Goal: Task Accomplishment & Management: Use online tool/utility

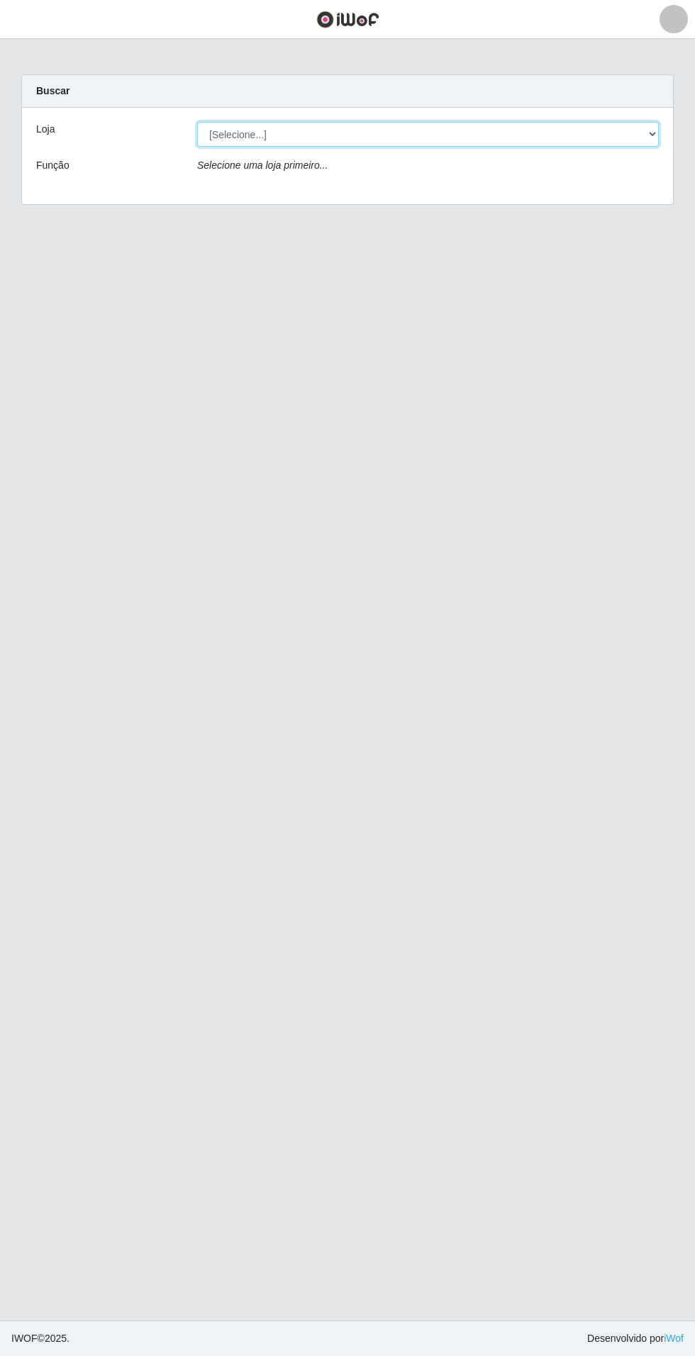
click at [352, 138] on select "[Selecione...] Atacado Vem - Loja 31 [GEOGRAPHIC_DATA]" at bounding box center [427, 134] width 461 height 25
select select "437"
click at [197, 122] on select "[Selecione...] Atacado Vem - Loja 31 [GEOGRAPHIC_DATA]" at bounding box center [427, 134] width 461 height 25
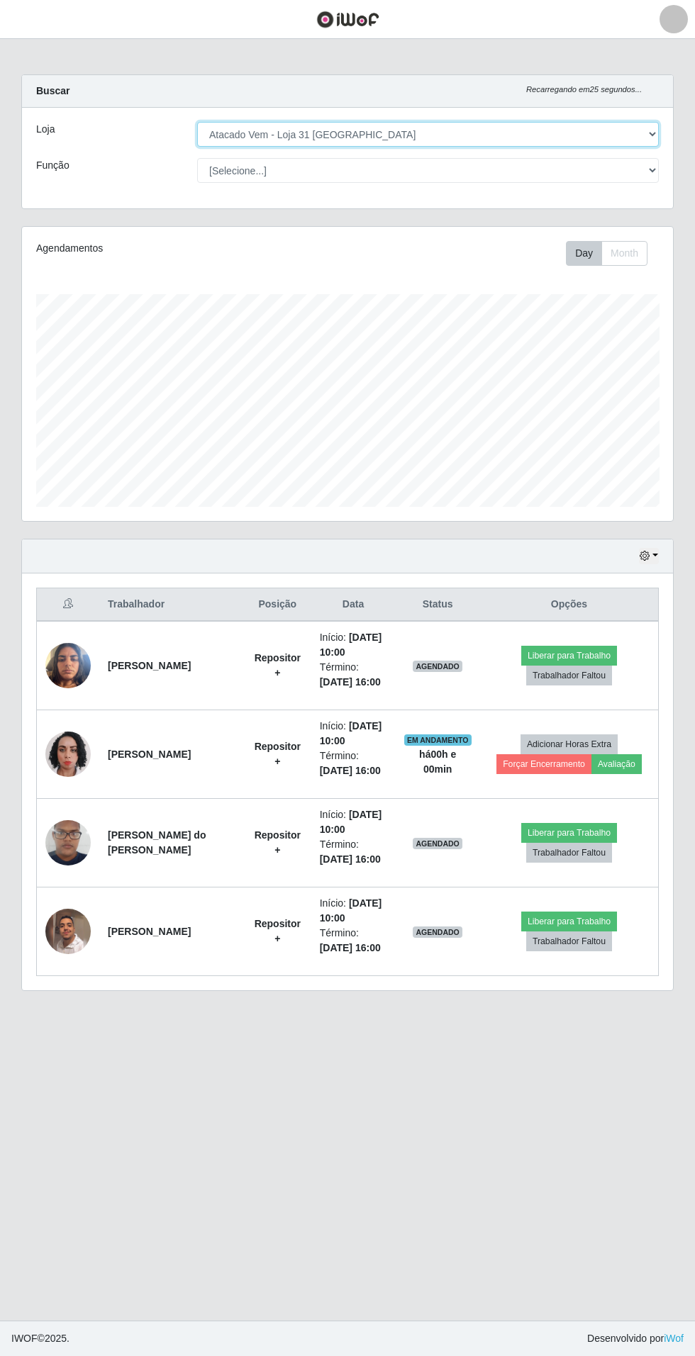
scroll to position [3, 0]
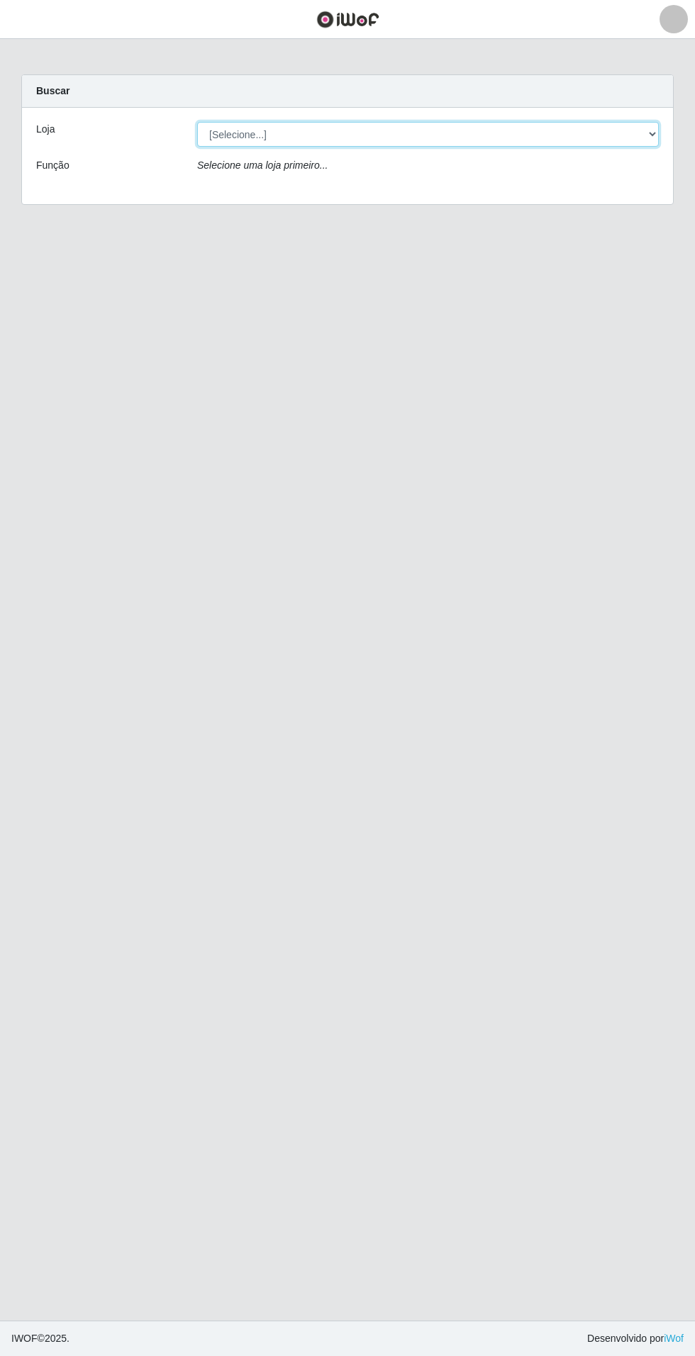
click at [407, 128] on select "[Selecione...] Atacado Vem - Loja 31 [GEOGRAPHIC_DATA]" at bounding box center [427, 134] width 461 height 25
select select "437"
click at [197, 122] on select "[Selecione...] Atacado Vem - Loja 31 [GEOGRAPHIC_DATA]" at bounding box center [427, 134] width 461 height 25
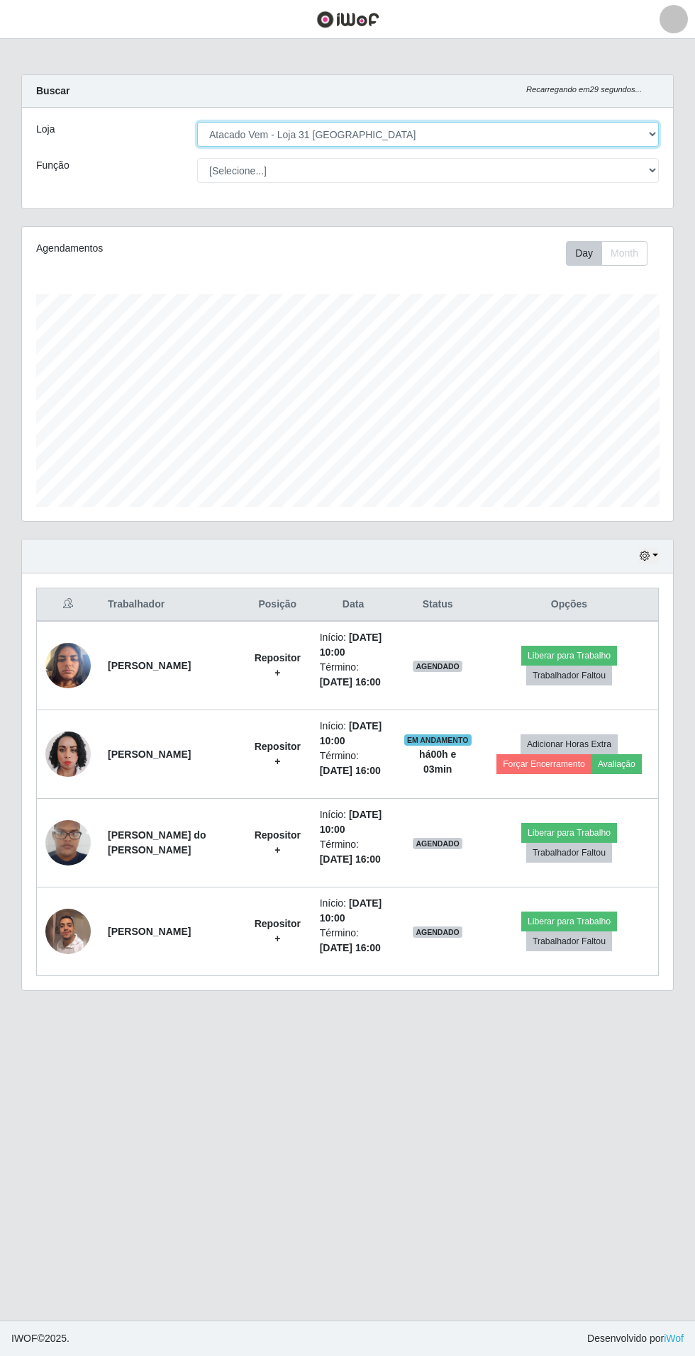
scroll to position [293, 651]
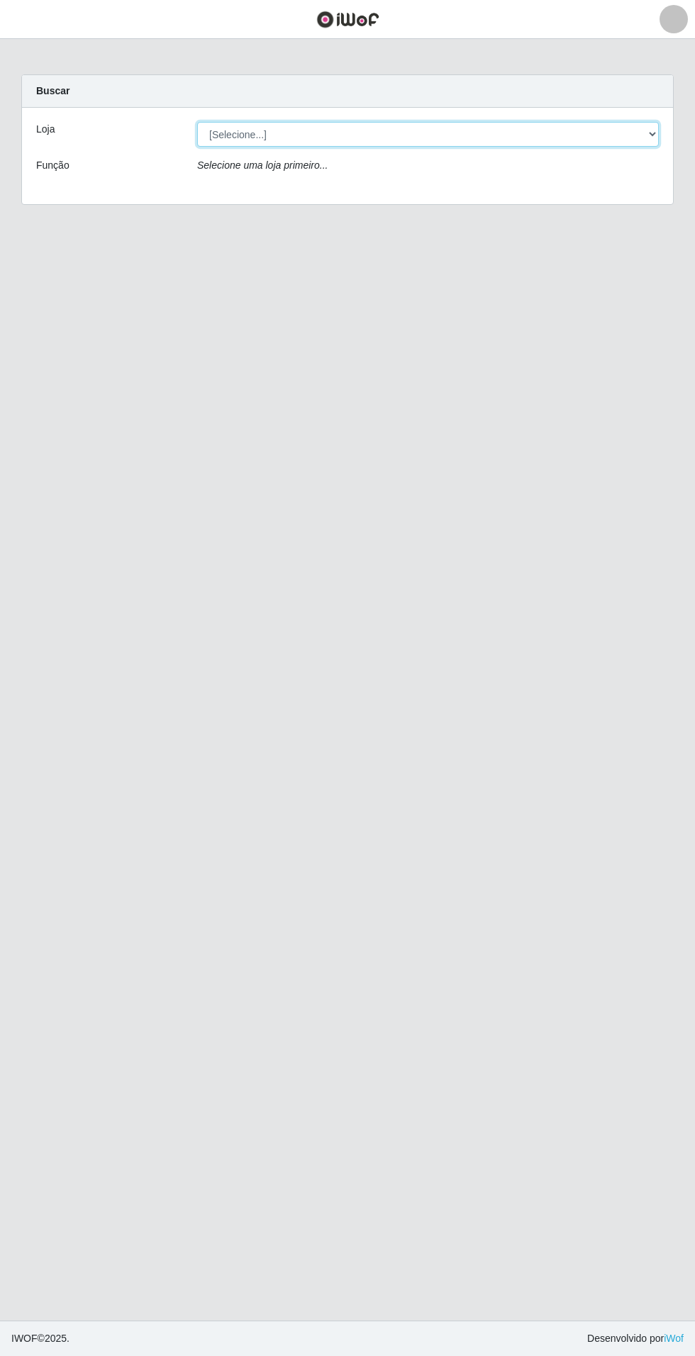
click at [416, 131] on select "[Selecione...] Atacado Vem - Loja 31 [GEOGRAPHIC_DATA]" at bounding box center [427, 134] width 461 height 25
select select "437"
click at [197, 122] on select "[Selecione...] Atacado Vem - Loja 31 [GEOGRAPHIC_DATA]" at bounding box center [427, 134] width 461 height 25
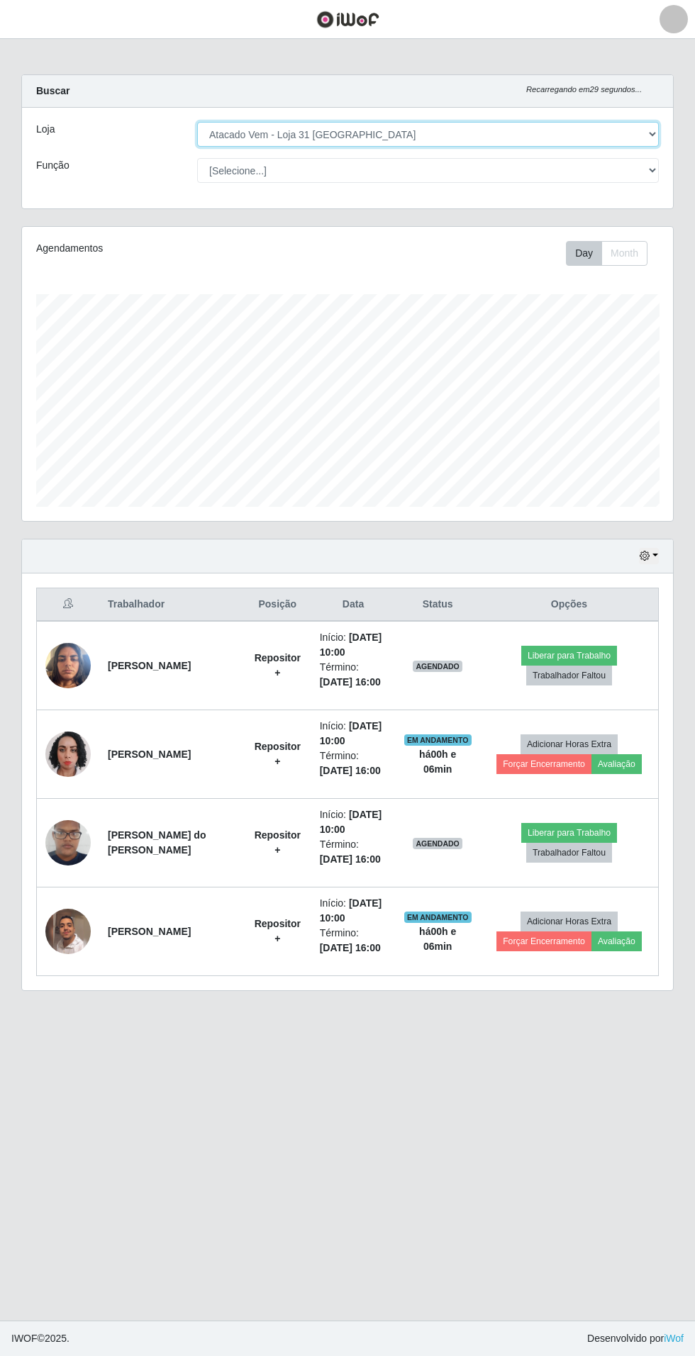
scroll to position [293, 651]
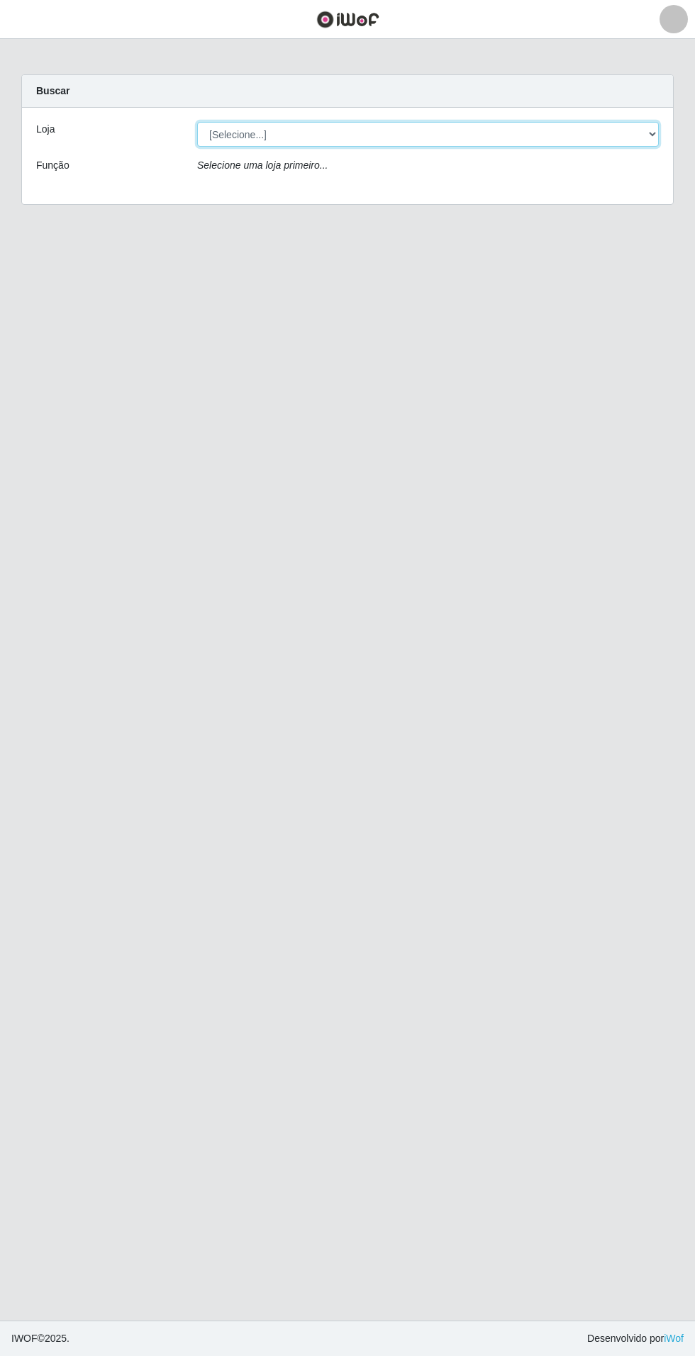
click at [642, 138] on select "[Selecione...] Atacado Vem - Loja 31 [GEOGRAPHIC_DATA]" at bounding box center [427, 134] width 461 height 25
select select "437"
click at [197, 122] on select "[Selecione...] Atacado Vem - Loja 31 [GEOGRAPHIC_DATA]" at bounding box center [427, 134] width 461 height 25
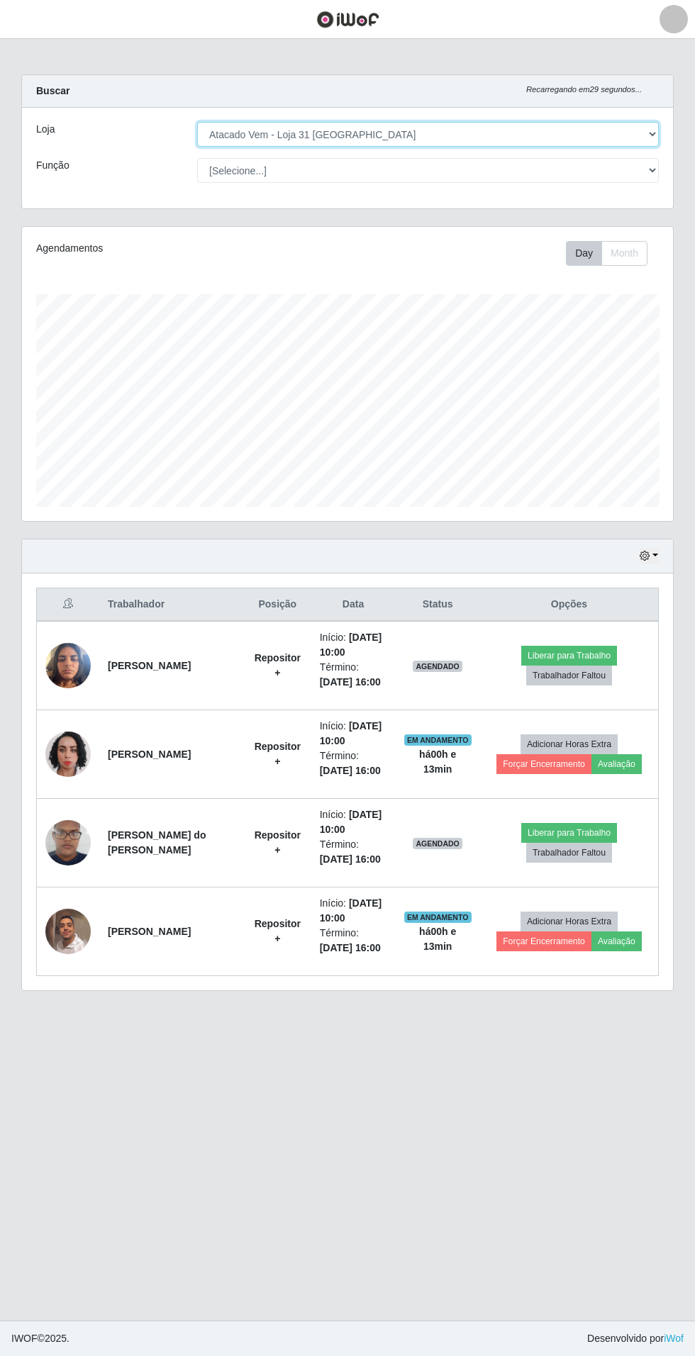
scroll to position [293, 651]
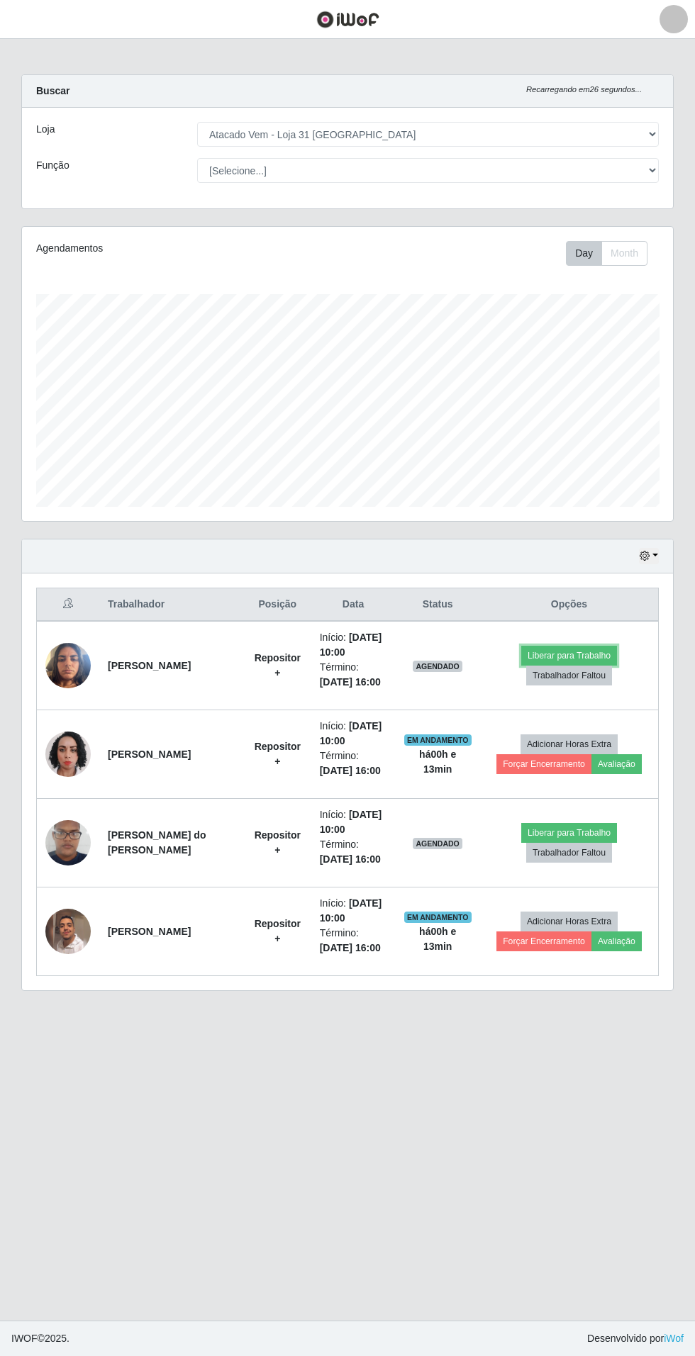
click at [600, 651] on button "Liberar para Trabalho" at bounding box center [569, 656] width 96 height 20
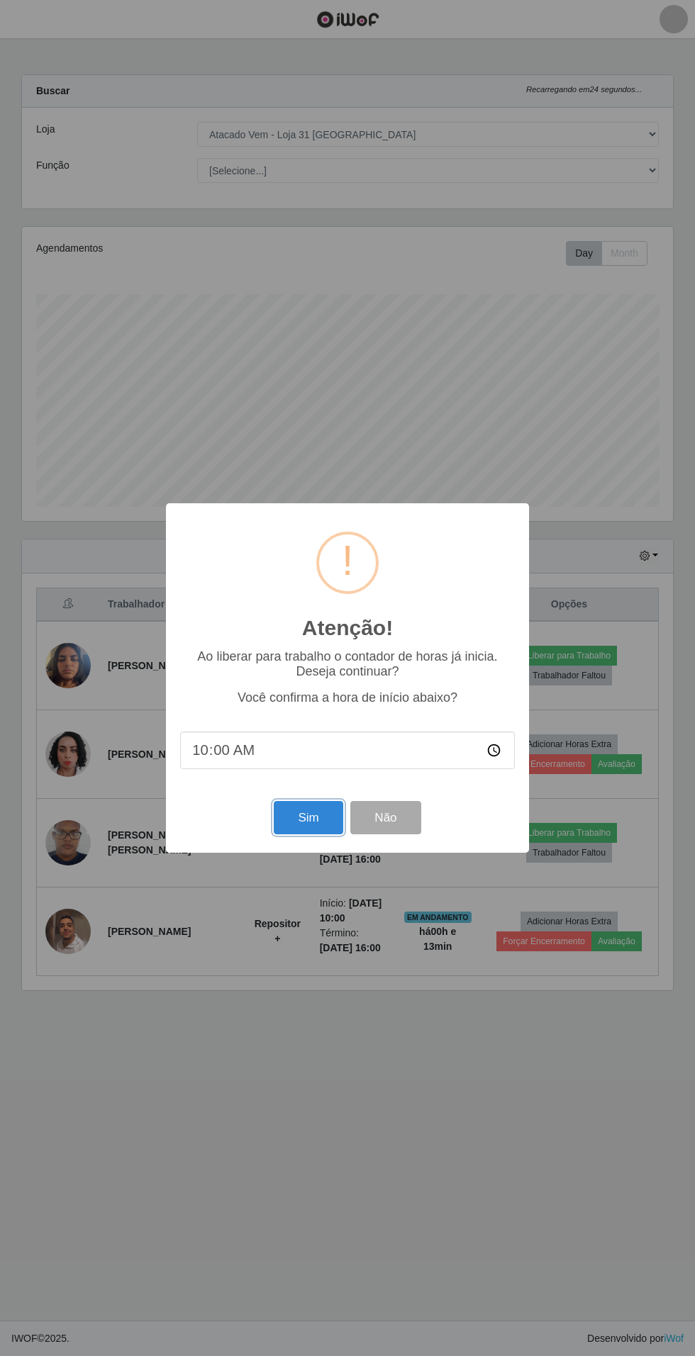
click at [311, 824] on button "Sim" at bounding box center [308, 817] width 69 height 33
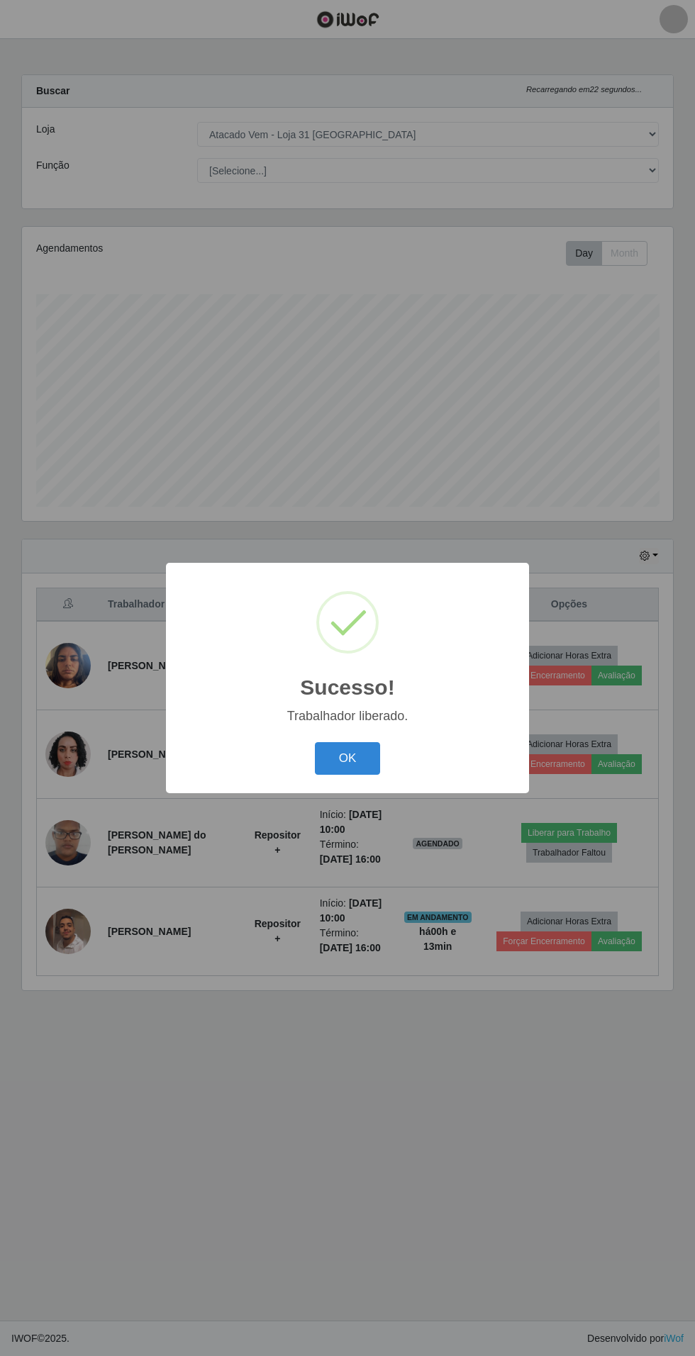
click at [366, 746] on button "OK" at bounding box center [348, 758] width 66 height 33
